Goal: Entertainment & Leisure: Consume media (video, audio)

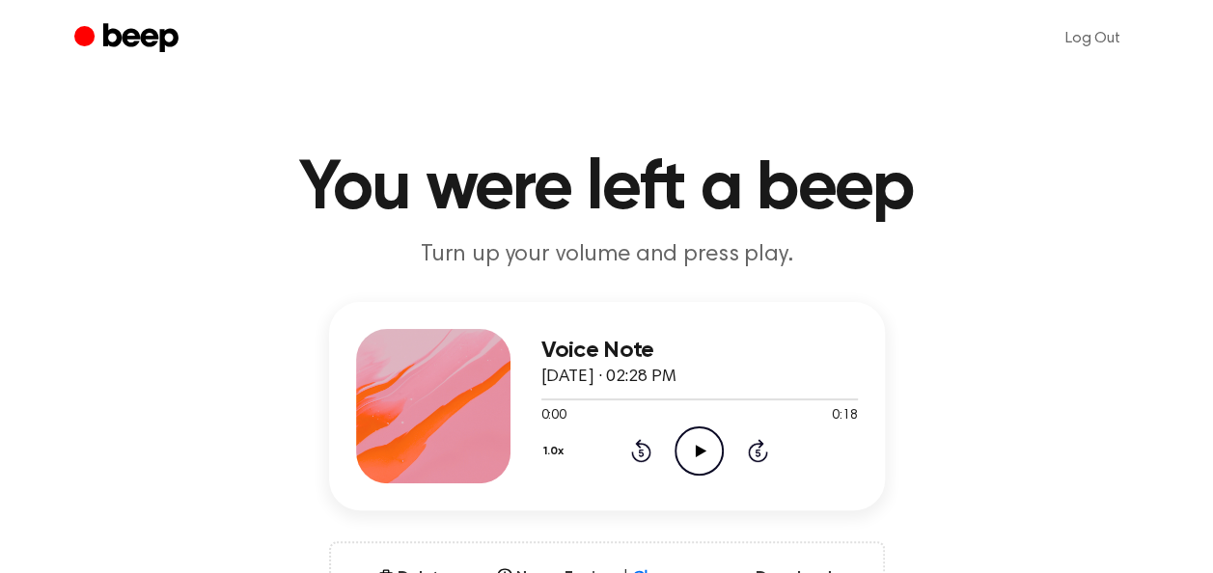
click at [699, 440] on icon "Play Audio" at bounding box center [698, 450] width 49 height 49
click at [700, 453] on icon at bounding box center [699, 451] width 9 height 13
click at [716, 448] on icon "Play Audio" at bounding box center [698, 450] width 49 height 49
click at [716, 448] on icon "Pause Audio" at bounding box center [698, 450] width 49 height 49
click at [692, 453] on icon "Play Audio" at bounding box center [698, 450] width 49 height 49
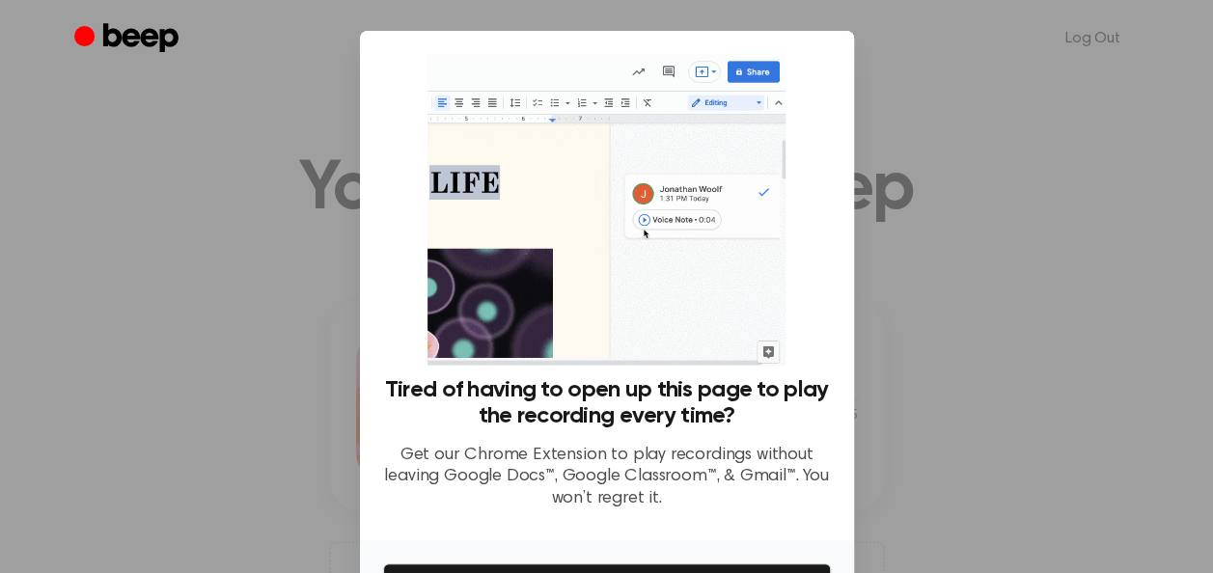
click at [903, 126] on div at bounding box center [606, 286] width 1213 height 573
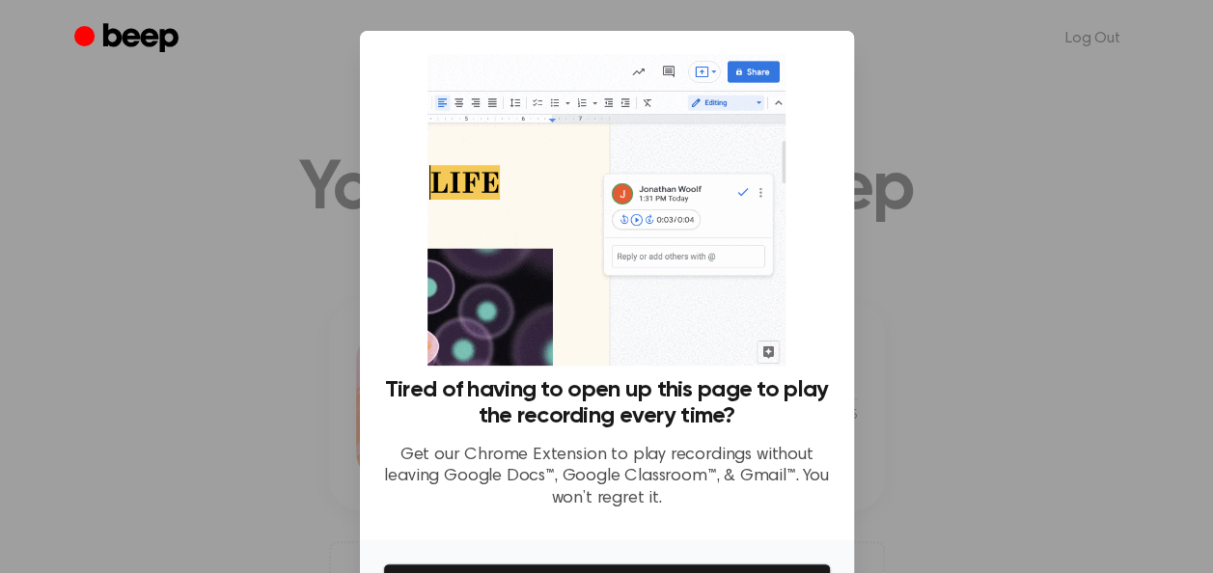
click at [903, 126] on div at bounding box center [606, 286] width 1213 height 573
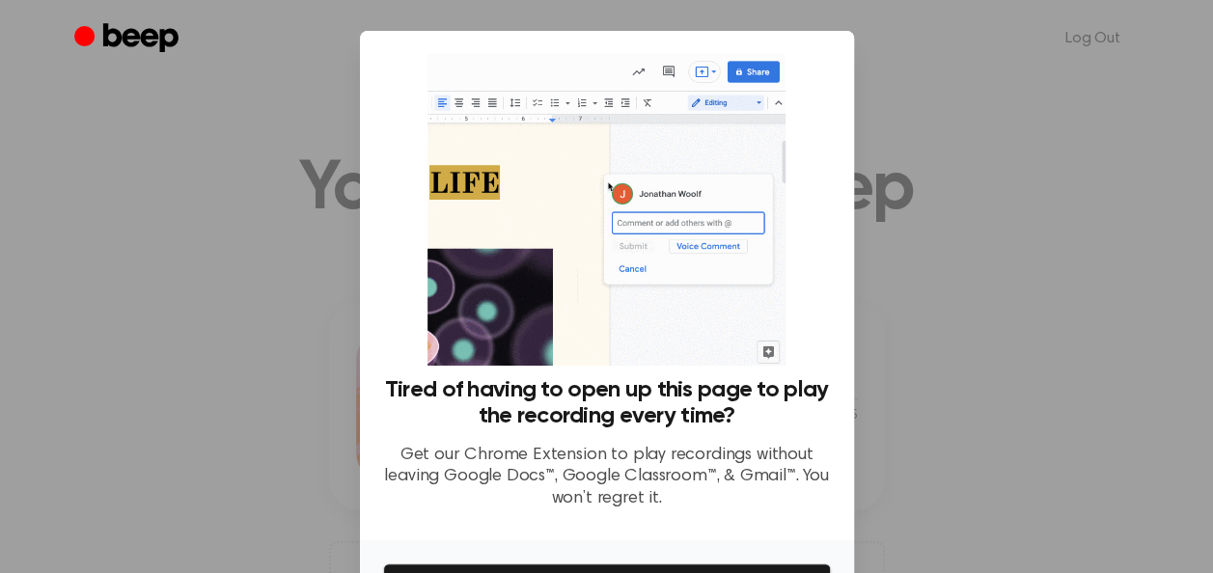
click at [903, 126] on div at bounding box center [606, 286] width 1213 height 573
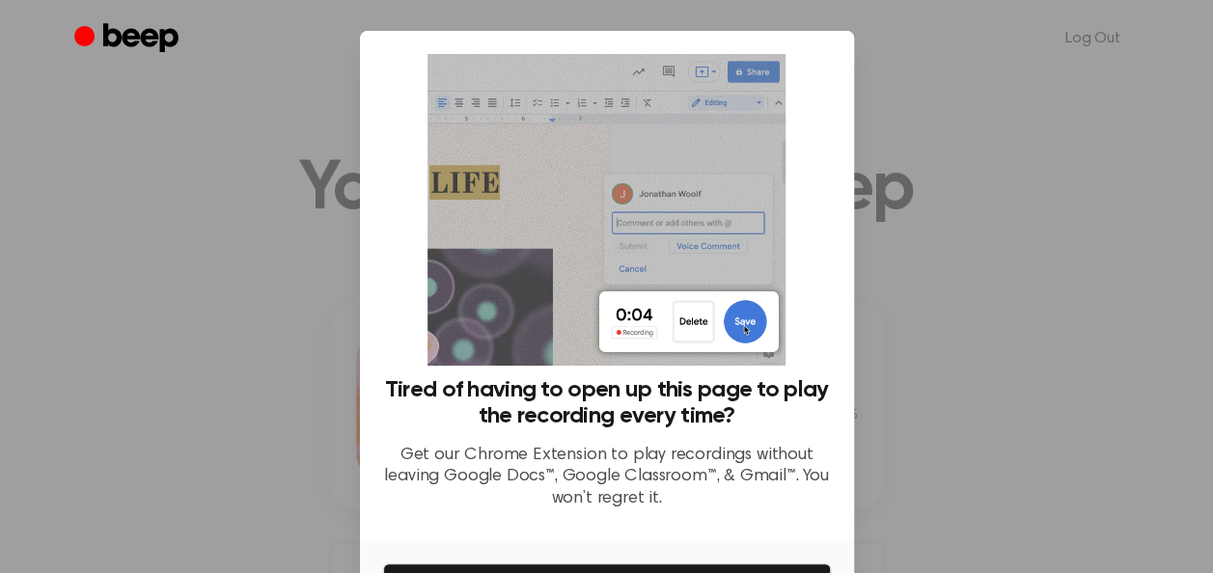
click at [764, 422] on h3 "Tired of having to open up this page to play the recording every time?" at bounding box center [607, 403] width 448 height 52
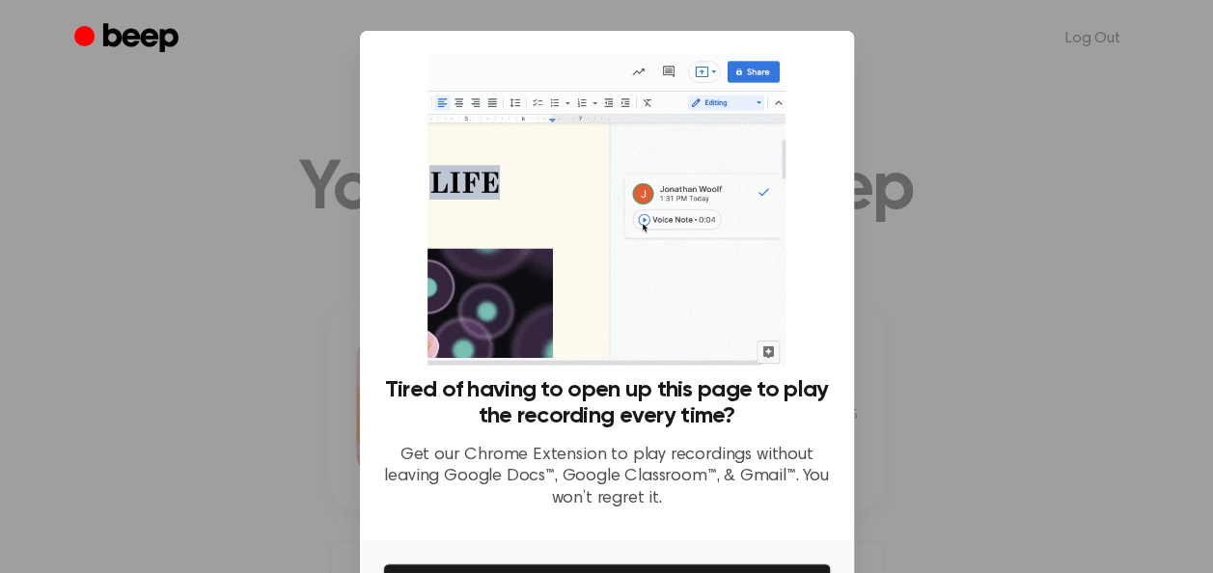
click at [834, 209] on div "Tired of having to open up this page to play the recording every time? Get our …" at bounding box center [607, 285] width 494 height 509
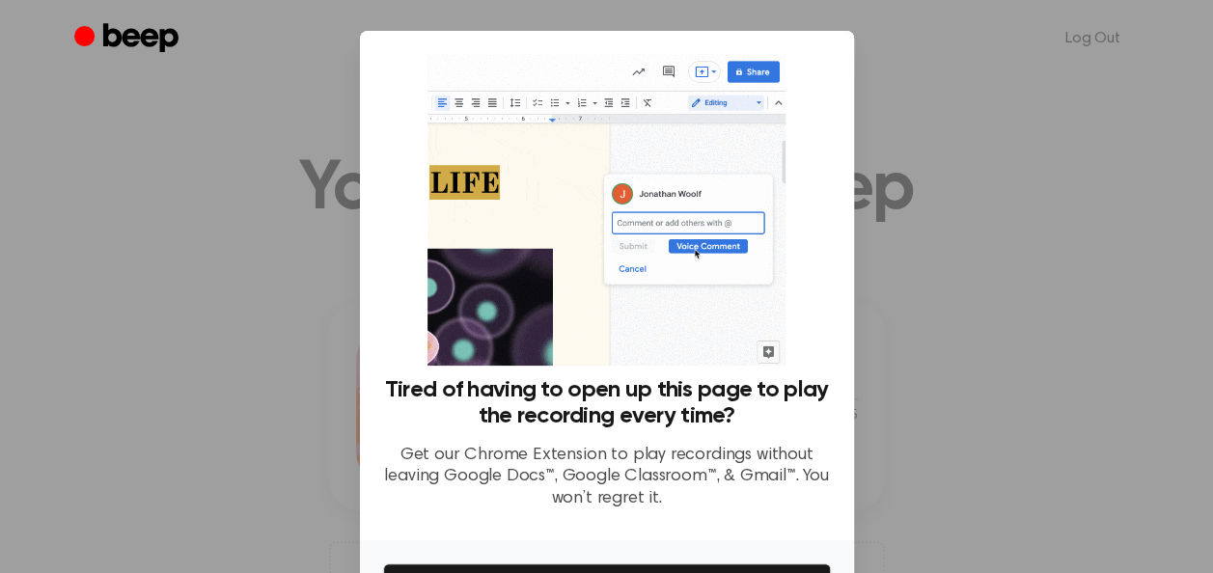
click at [687, 41] on ul "Log Out" at bounding box center [669, 38] width 941 height 46
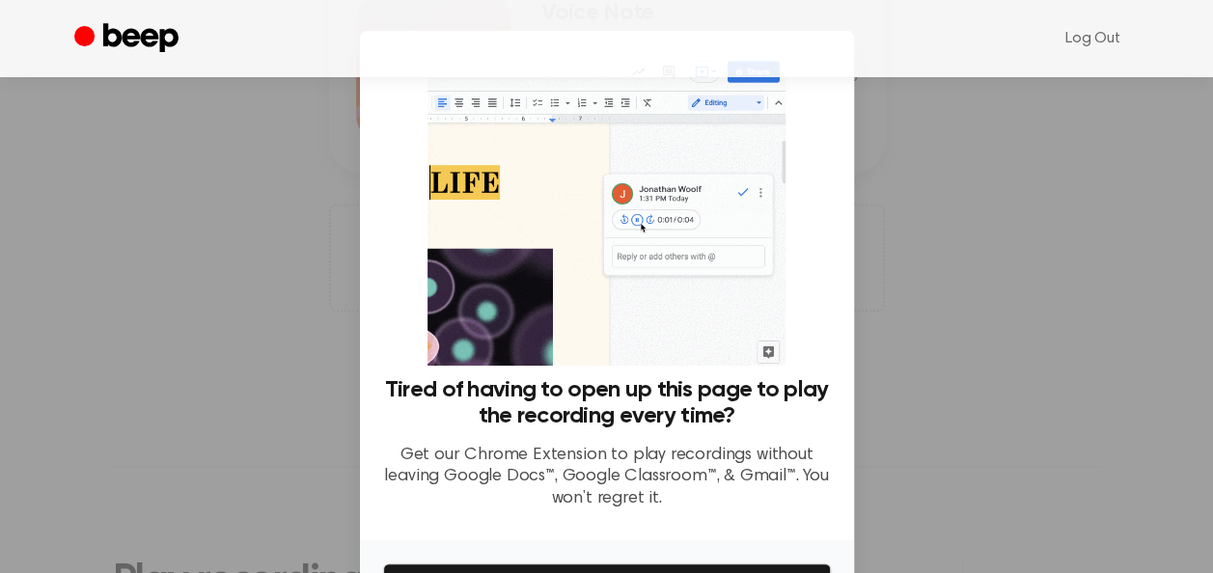
scroll to position [123, 0]
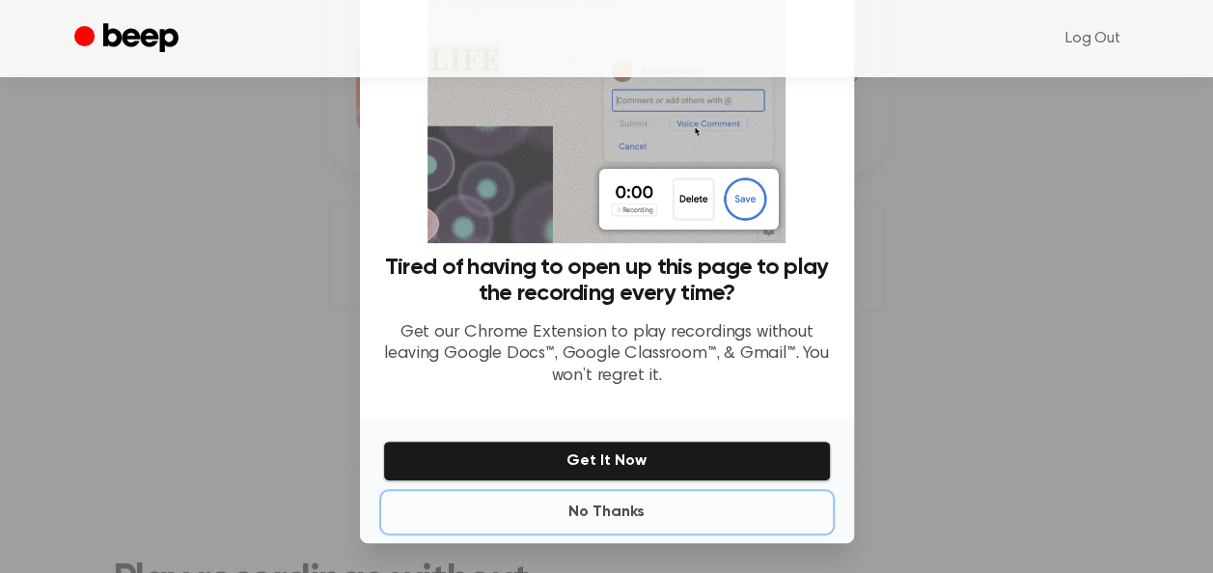
click at [641, 504] on button "No Thanks" at bounding box center [607, 512] width 448 height 39
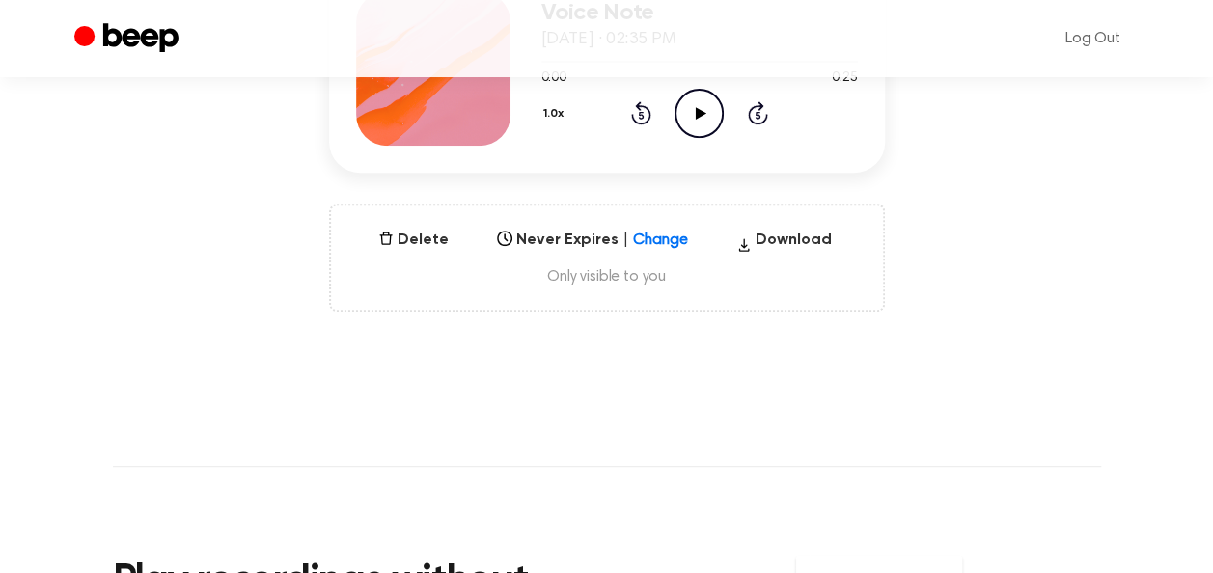
click at [710, 101] on icon "Play Audio" at bounding box center [698, 113] width 49 height 49
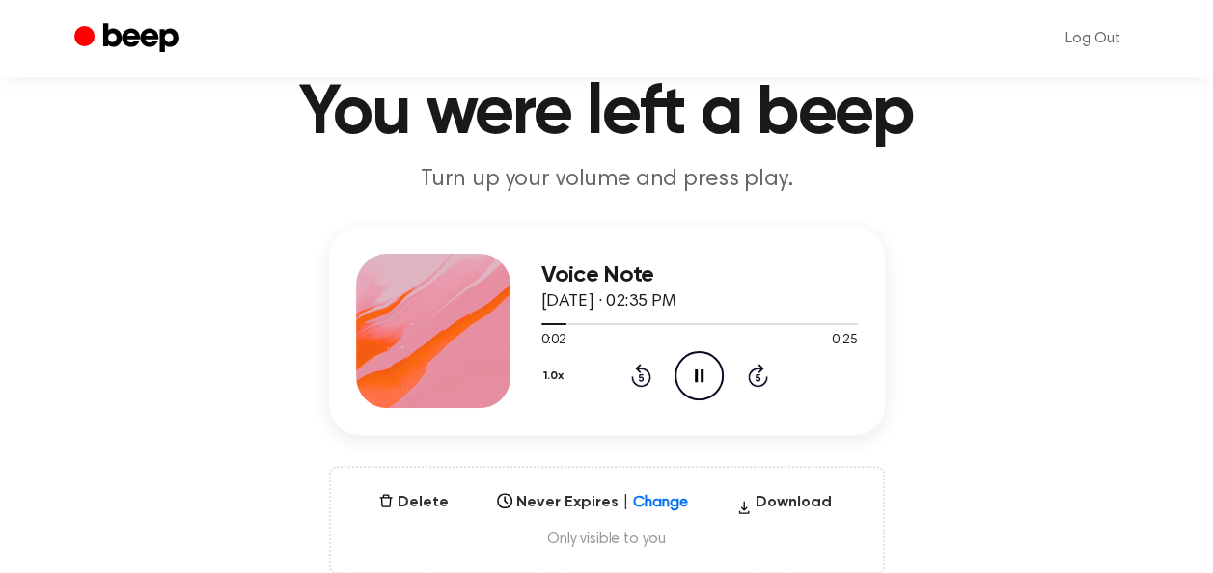
scroll to position [12, 0]
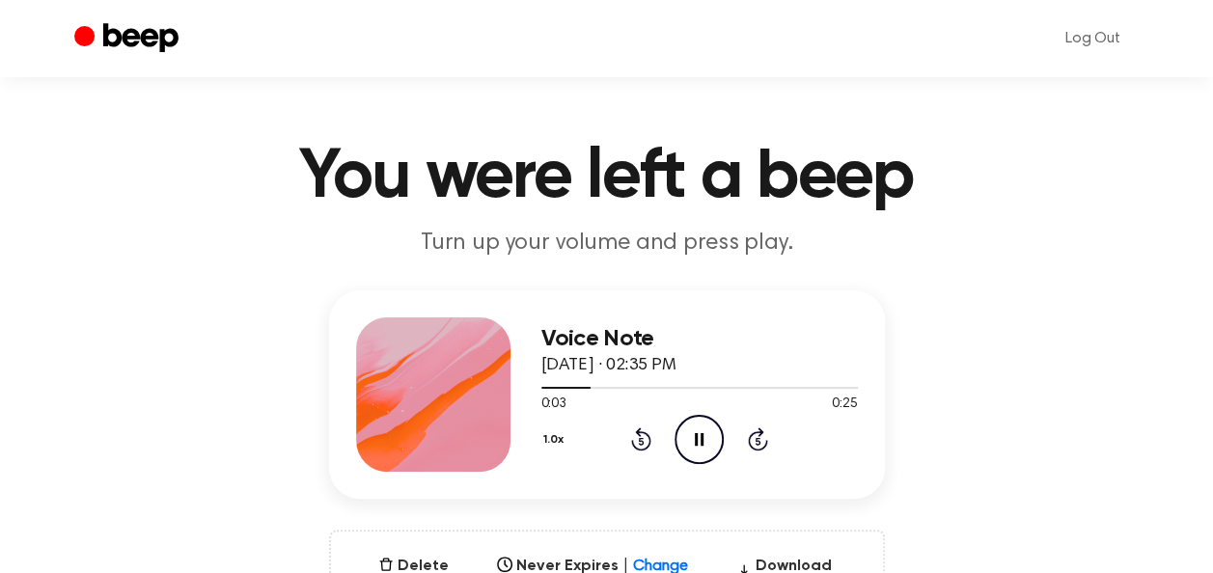
click at [711, 445] on icon "Pause Audio" at bounding box center [698, 439] width 49 height 49
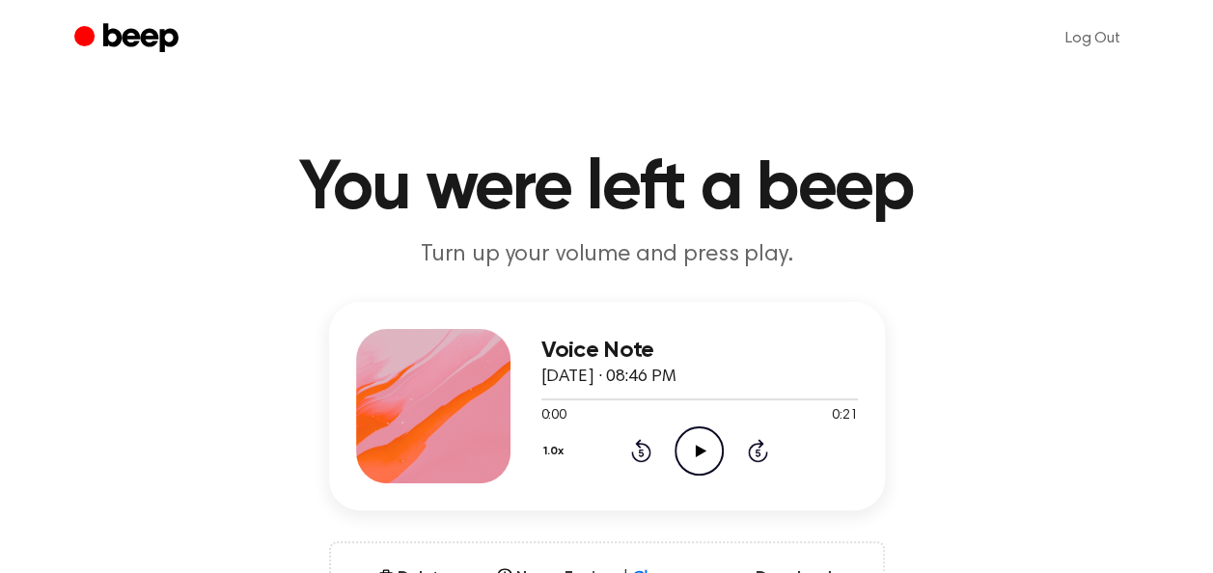
click at [705, 462] on icon "Play Audio" at bounding box center [698, 450] width 49 height 49
click at [705, 462] on icon "Pause Audio" at bounding box center [698, 450] width 49 height 49
